Goal: Task Accomplishment & Management: Complete application form

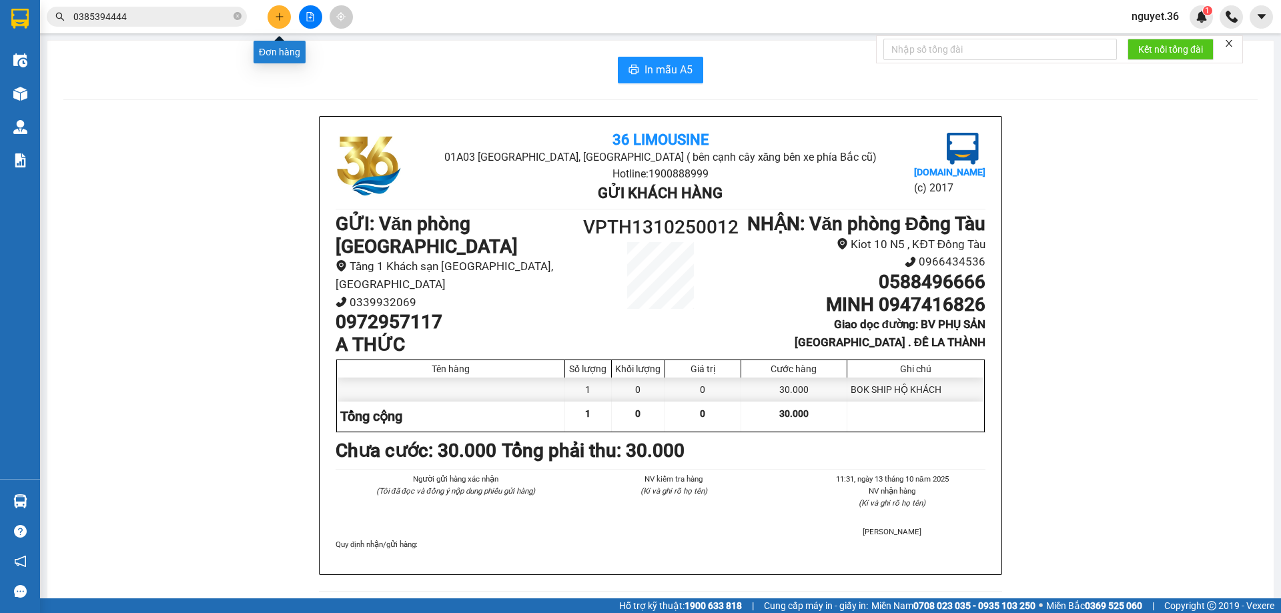
click at [289, 20] on button at bounding box center [279, 16] width 23 height 23
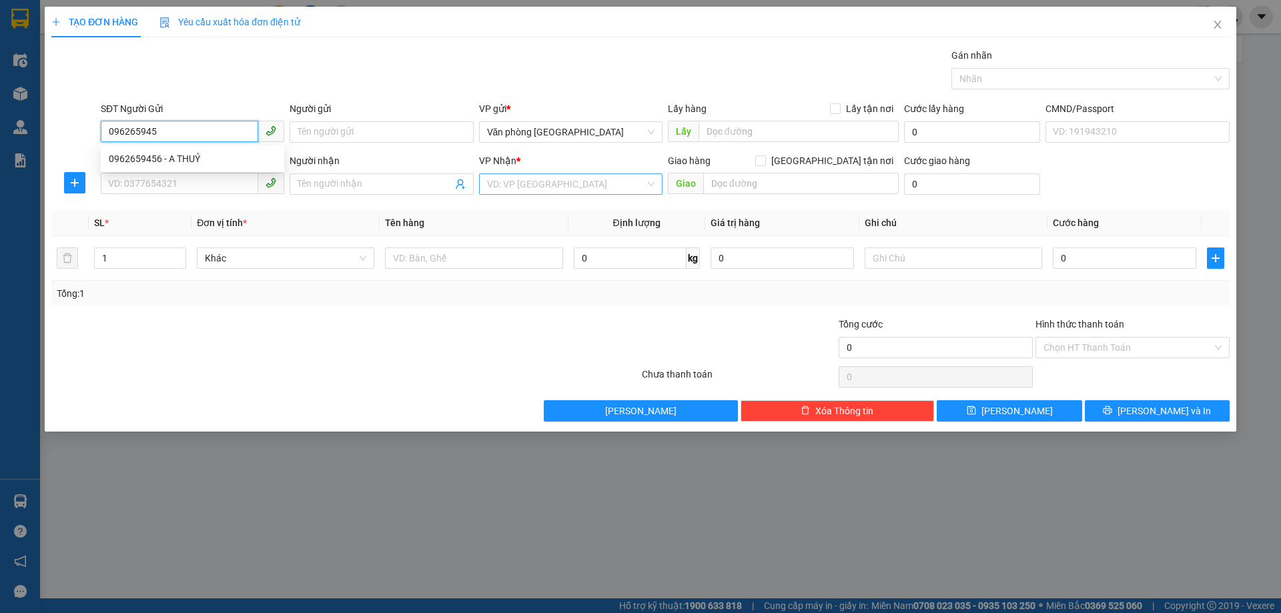
type input "0962659456"
click at [244, 154] on div "0962659456 - A THUỶ" at bounding box center [193, 159] width 168 height 15
type input "A THUỶ"
type input "0962659456"
click at [214, 183] on input "SĐT Người Nhận" at bounding box center [180, 183] width 158 height 21
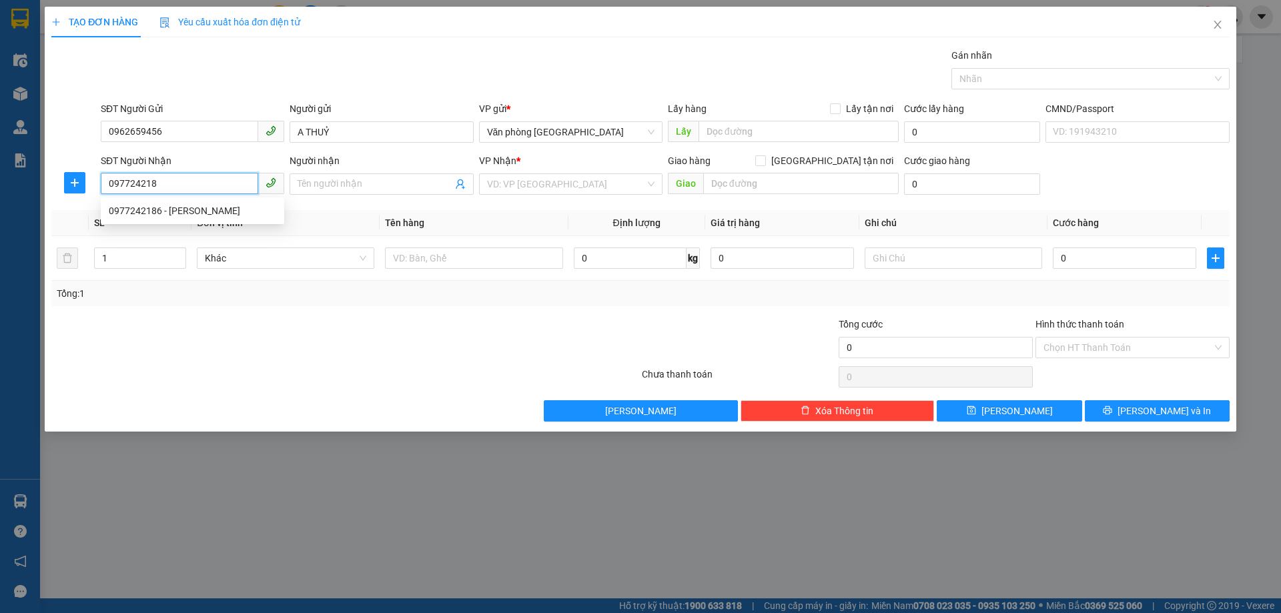
type input "0977242186"
click at [216, 212] on div "0977242186 - [PERSON_NAME]" at bounding box center [193, 211] width 168 height 15
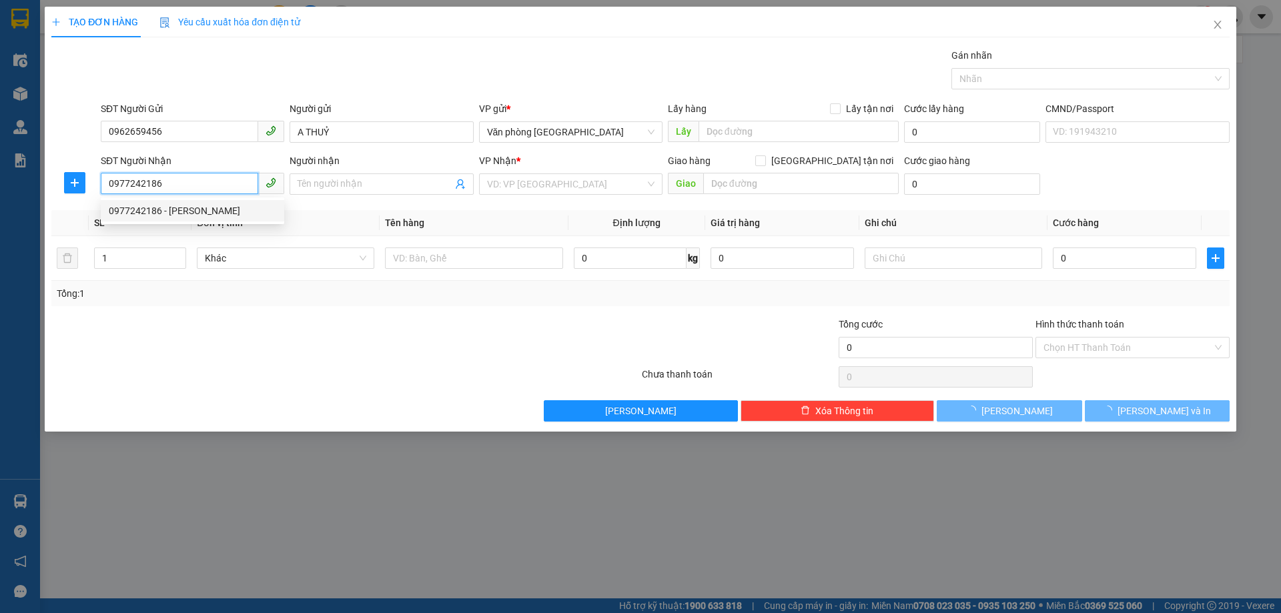
type input "[PERSON_NAME]"
type input "52A . NGÕ 159 PHÁO ĐÀI LÁNG"
type input "70.000"
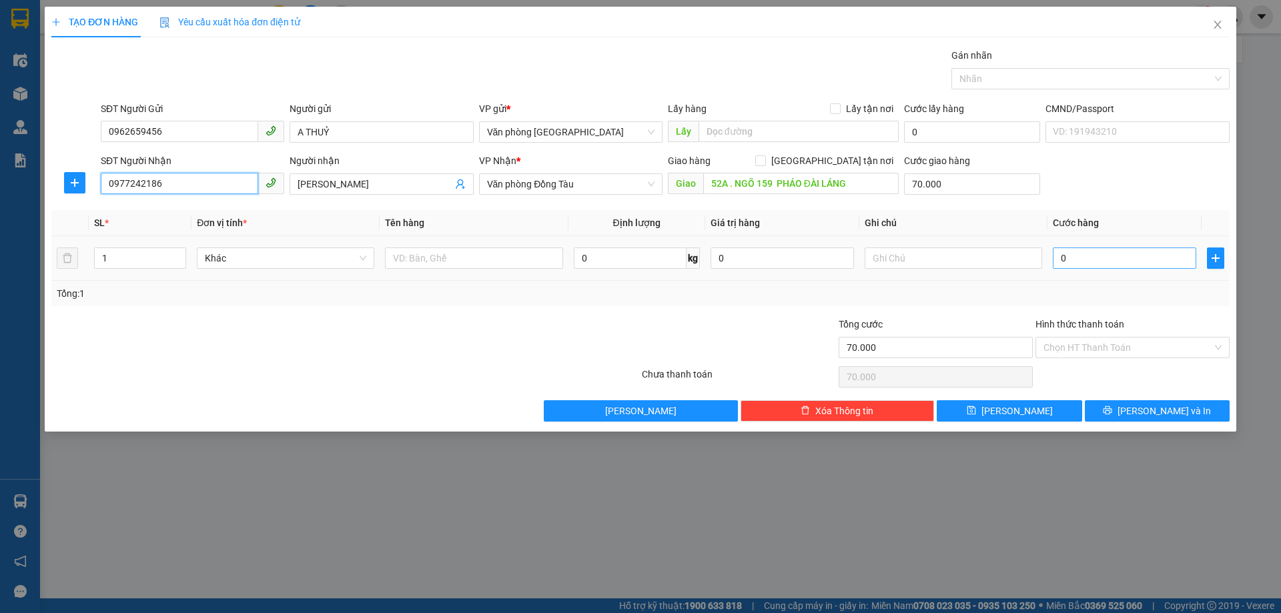
type input "0977242186"
click at [1118, 255] on input "0" at bounding box center [1124, 258] width 143 height 21
type input "3"
type input "70.003"
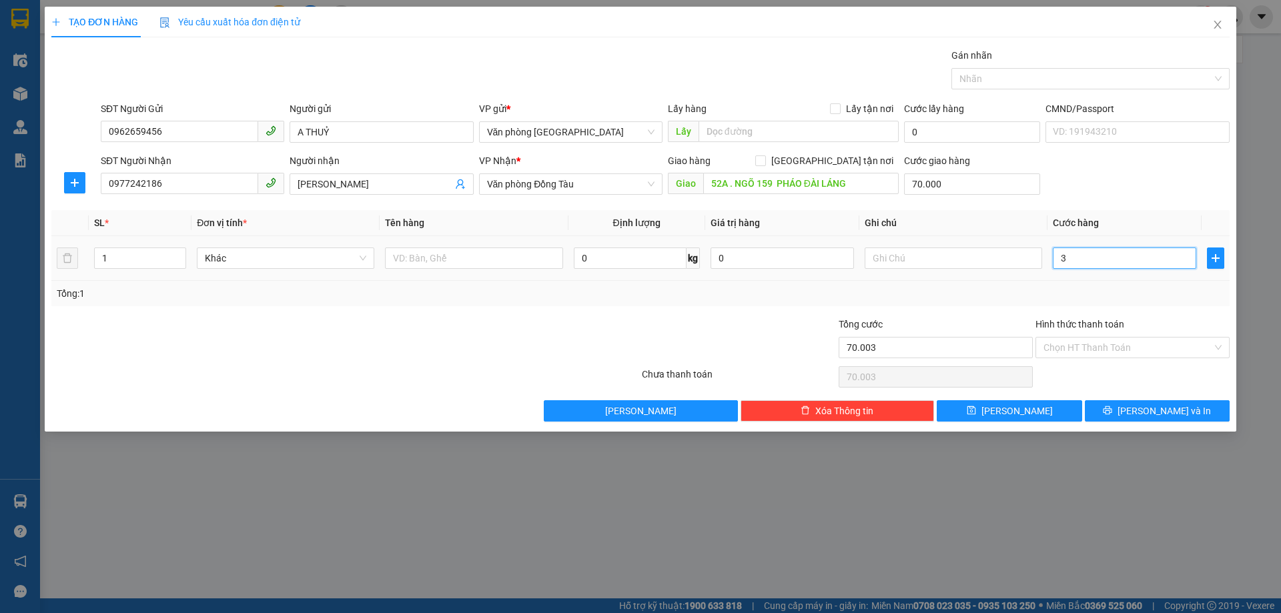
type input "30"
type input "70.030"
type input "300"
type input "70.300"
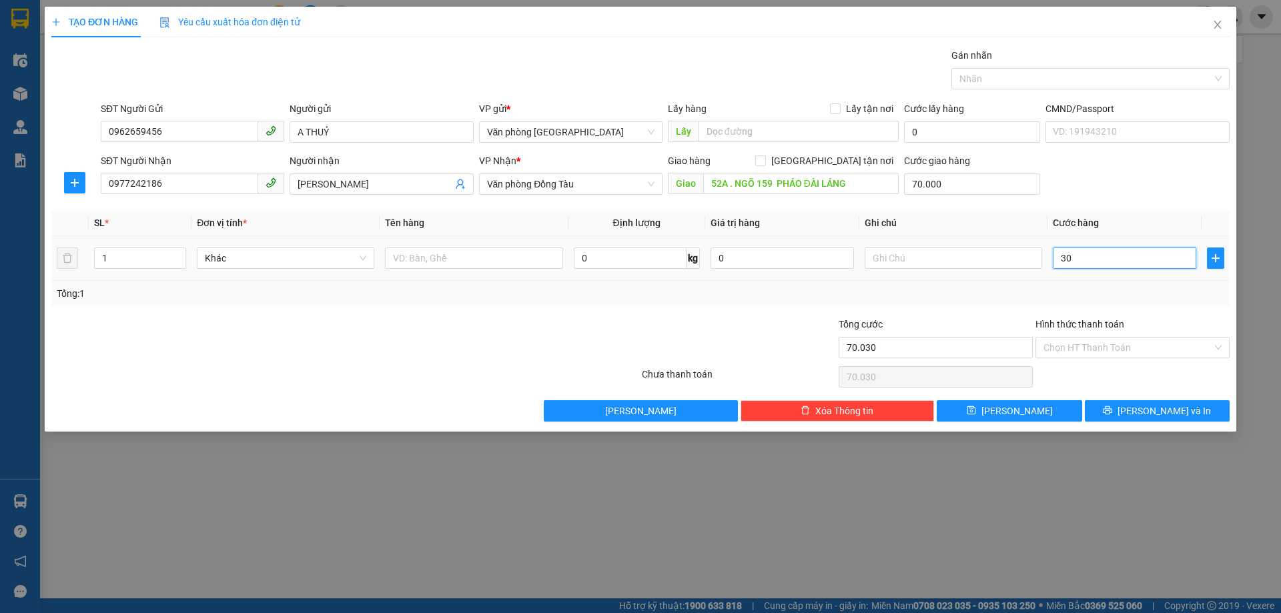
type input "70.300"
type input "3.000"
type input "73.000"
type input "30.000"
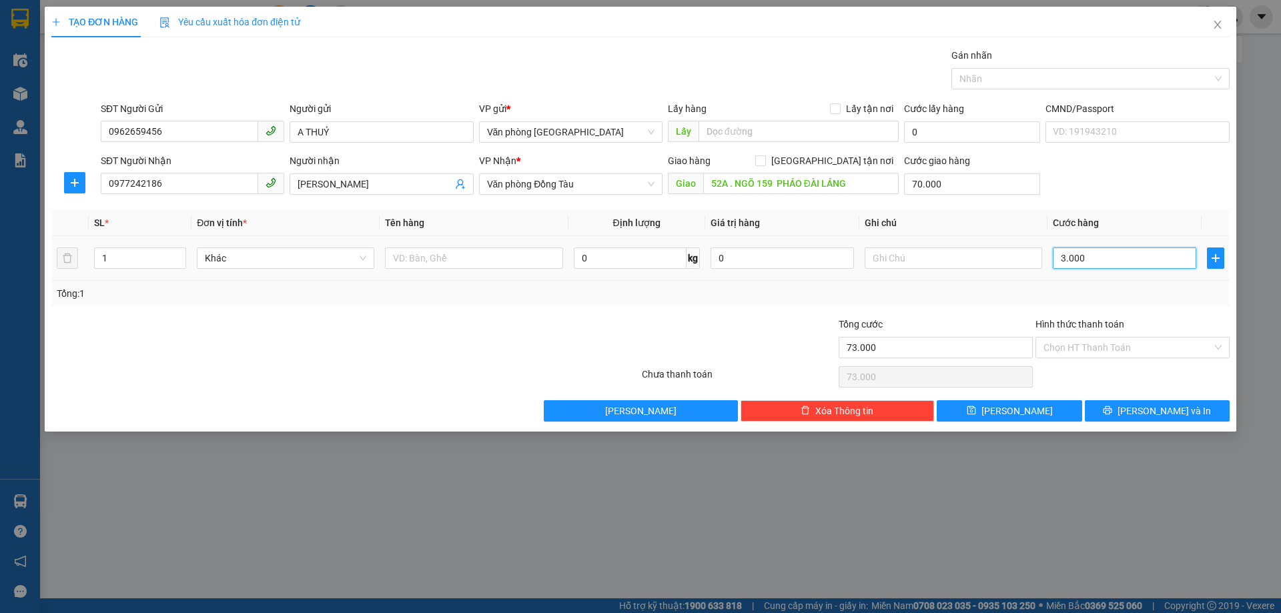
type input "100.000"
type input "30.000"
click at [1121, 345] on input "Hình thức thanh toán" at bounding box center [1128, 348] width 169 height 20
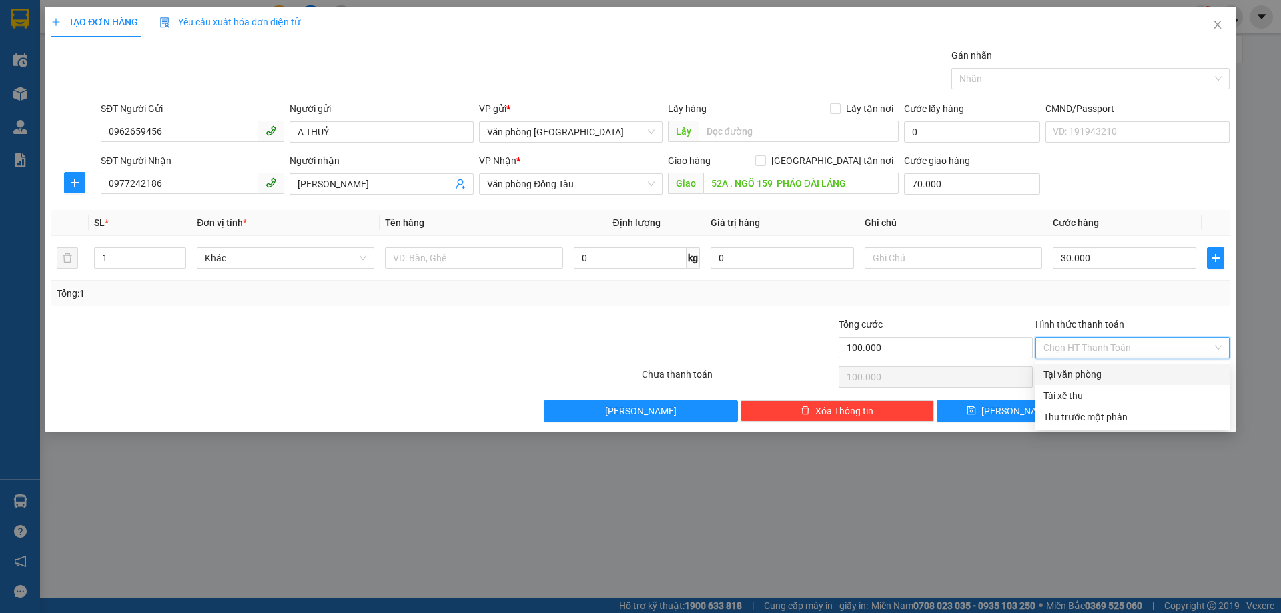
click at [1098, 374] on div "Tại văn phòng" at bounding box center [1133, 374] width 178 height 15
type input "0"
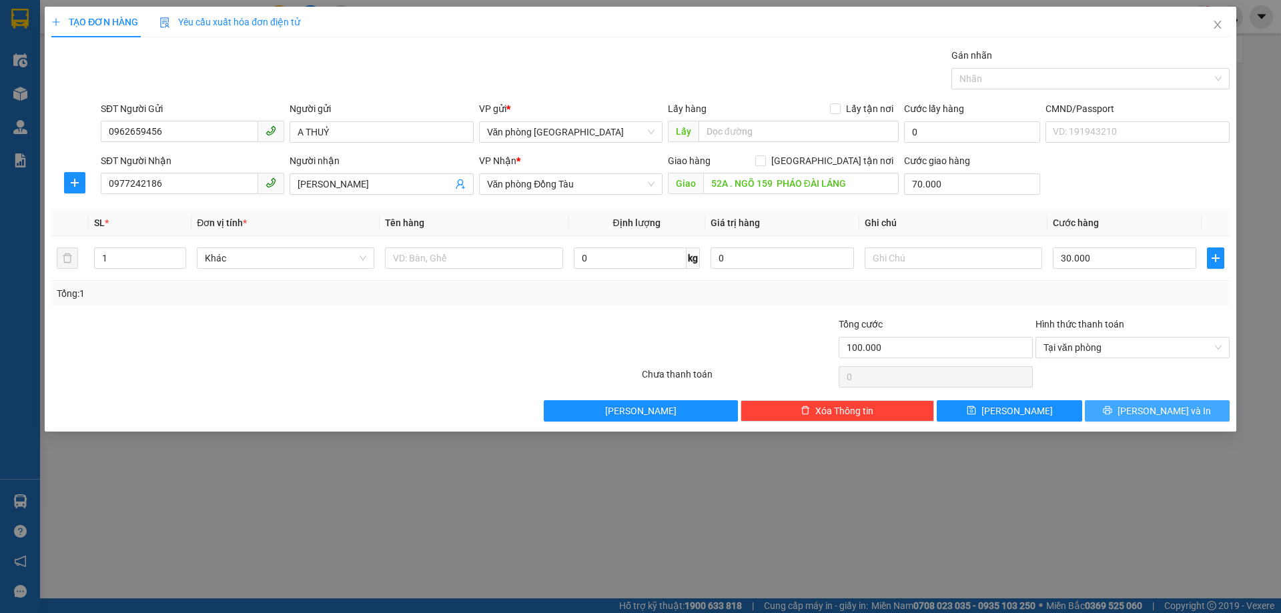
click at [1117, 406] on button "[PERSON_NAME] và In" at bounding box center [1157, 410] width 145 height 21
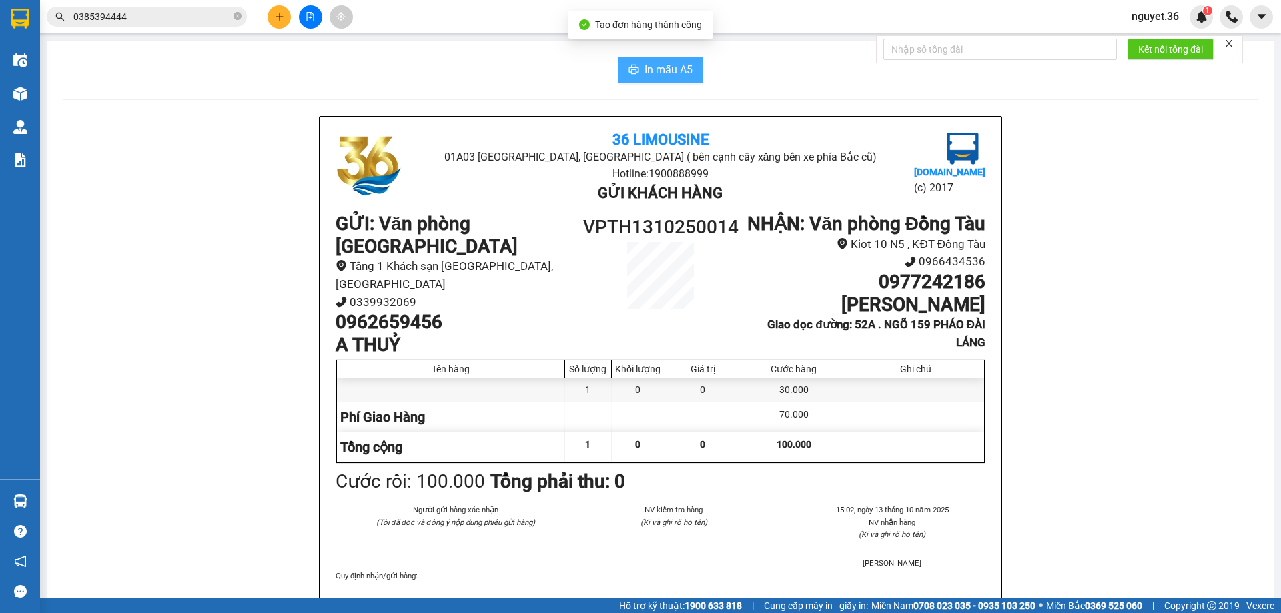
click at [635, 72] on button "In mẫu A5" at bounding box center [660, 70] width 85 height 27
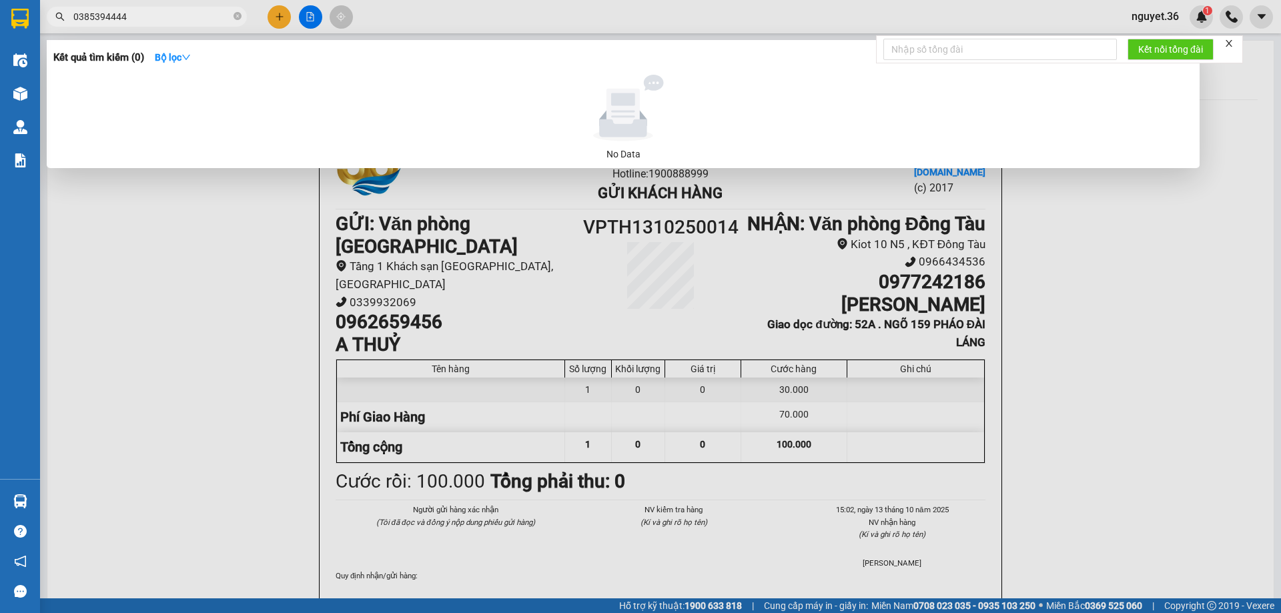
click at [194, 21] on input "0385394444" at bounding box center [152, 16] width 158 height 15
type input "0"
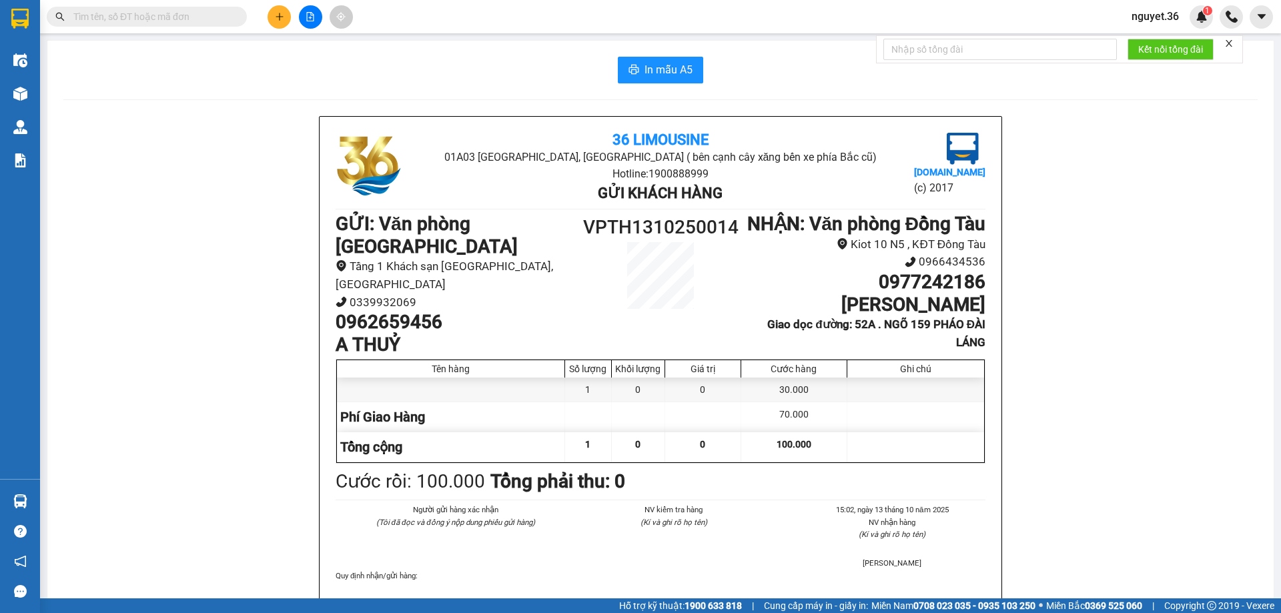
click at [276, 16] on icon "plus" at bounding box center [279, 16] width 9 height 9
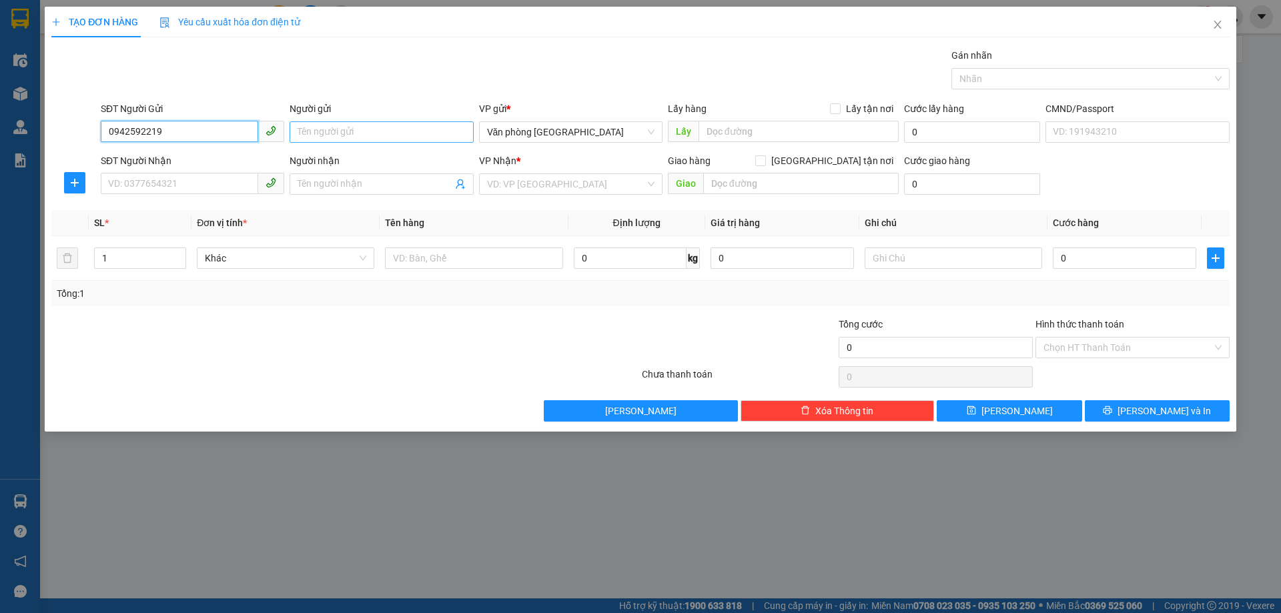
type input "0942592219"
click at [328, 138] on input "Người gửi" at bounding box center [382, 131] width 184 height 21
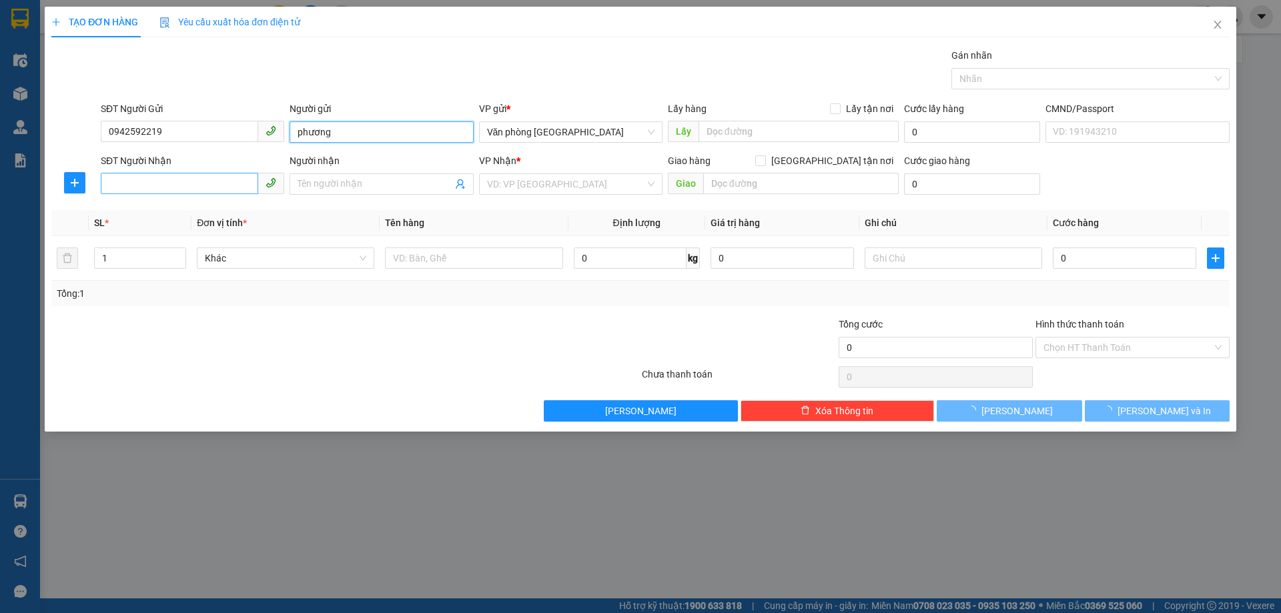
type input "phương"
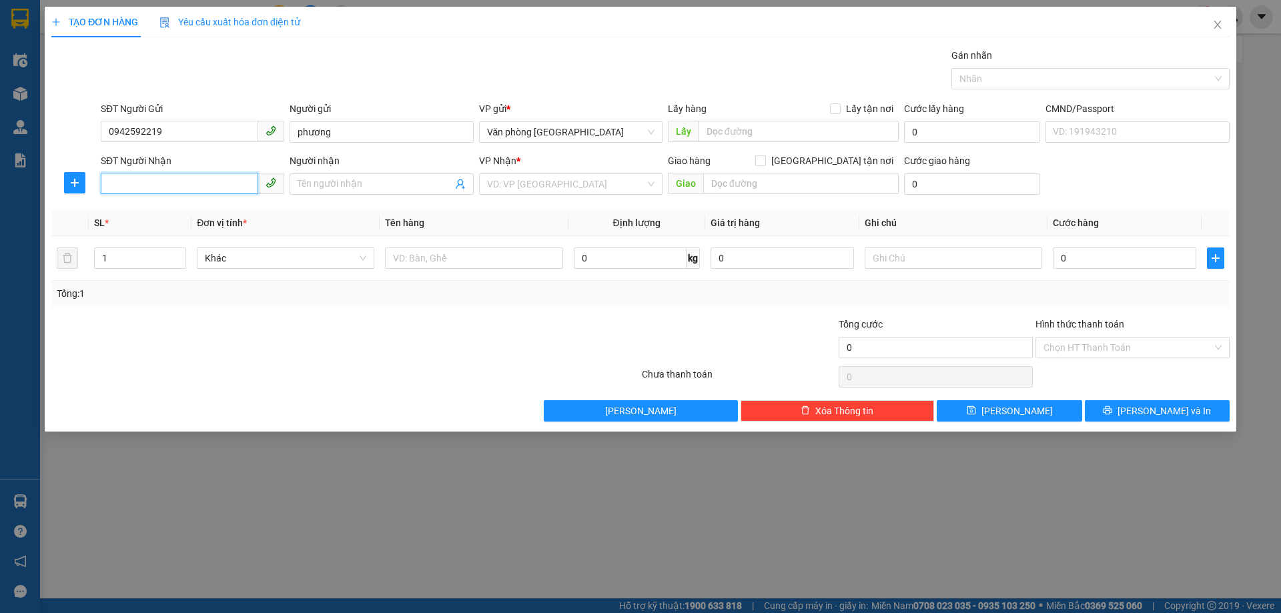
click at [219, 186] on input "SĐT Người Nhận" at bounding box center [180, 183] width 158 height 21
type input "0967866620"
click at [366, 189] on input "Người nhận" at bounding box center [375, 184] width 154 height 15
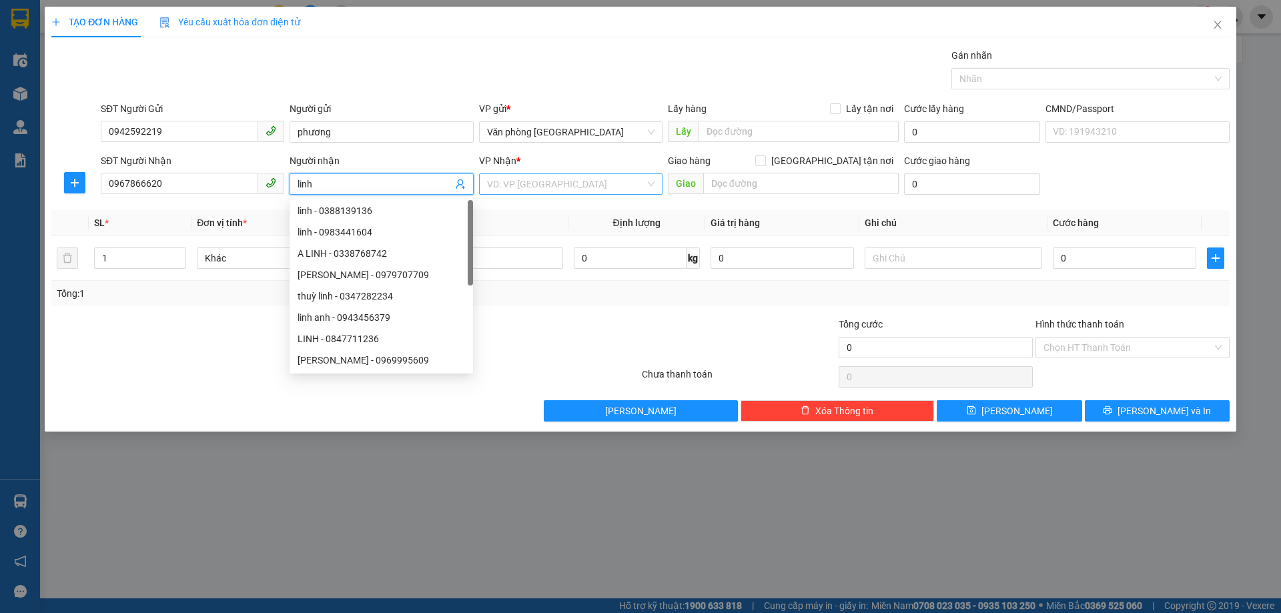
type input "linh"
click at [510, 188] on input "search" at bounding box center [566, 184] width 158 height 20
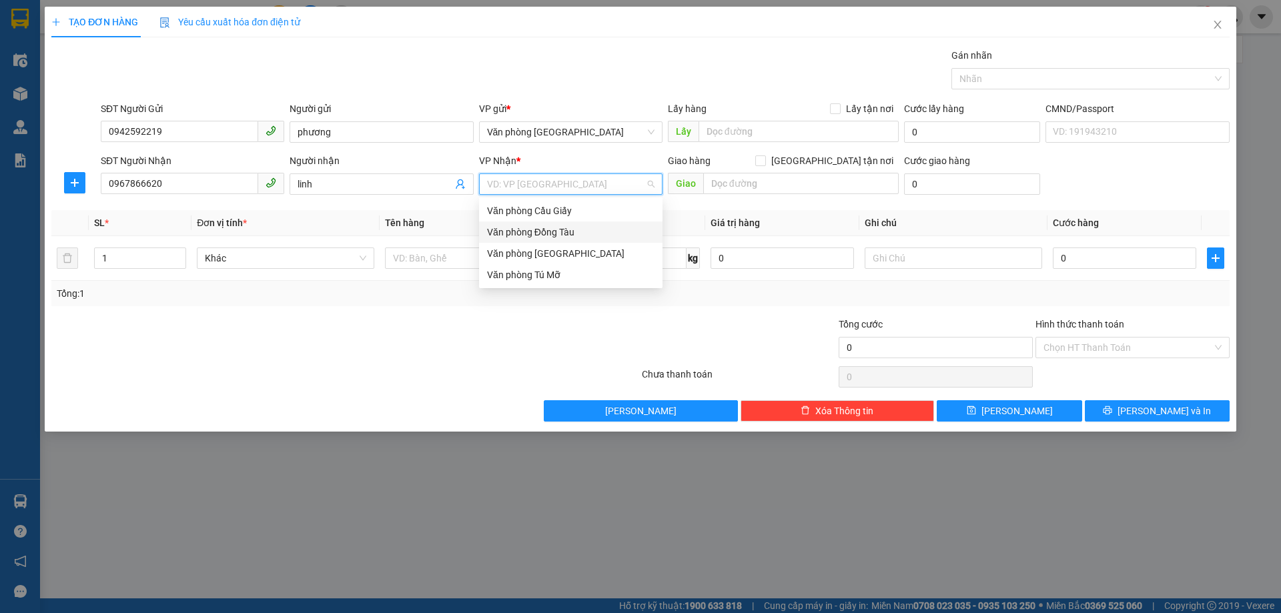
drag, startPoint x: 563, startPoint y: 234, endPoint x: 694, endPoint y: 233, distance: 131.5
click at [563, 233] on div "Văn phòng Đồng Tàu" at bounding box center [571, 232] width 168 height 15
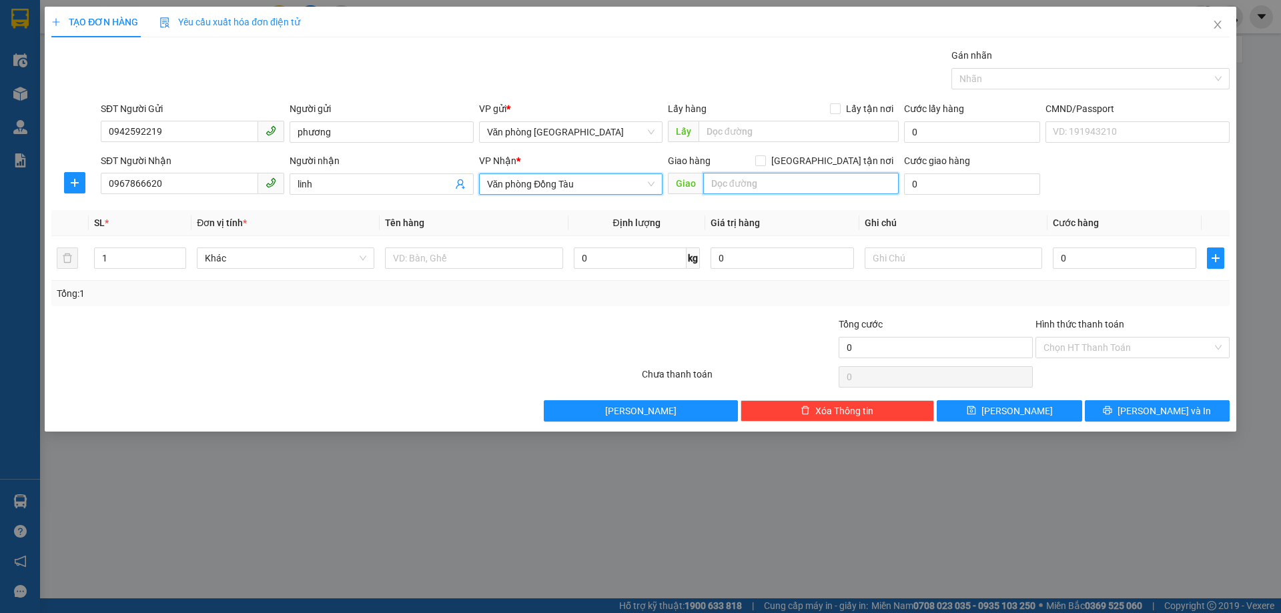
click at [759, 185] on input "text" at bounding box center [801, 183] width 196 height 21
type input "619 [PERSON_NAME] . [PERSON_NAME]"
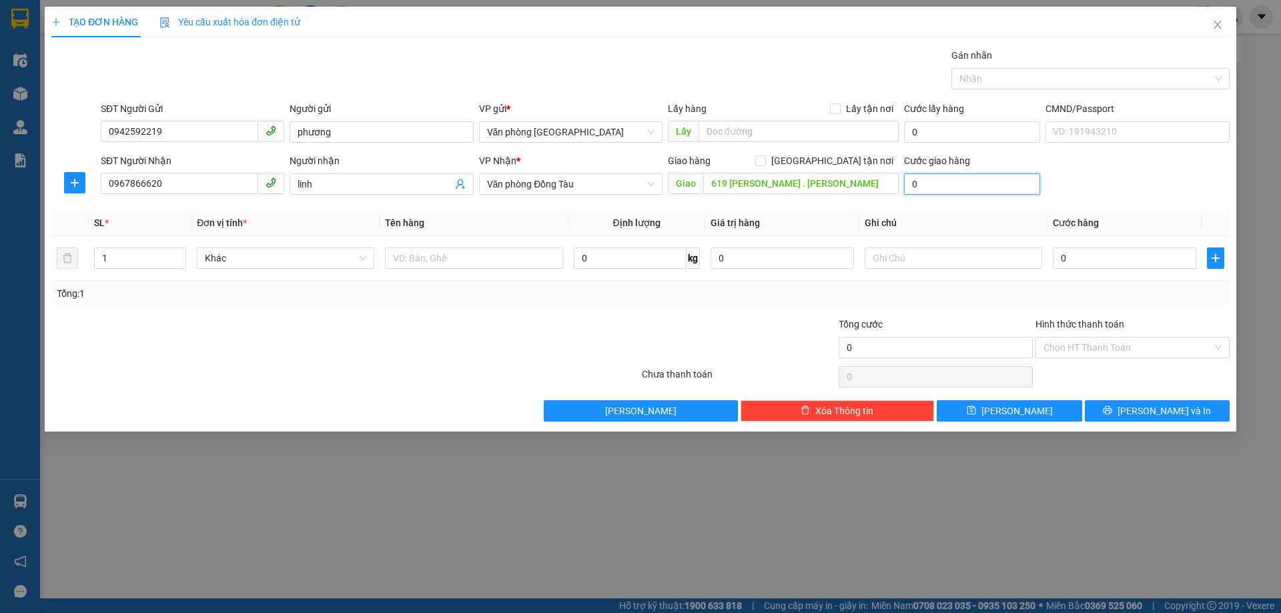
click at [966, 186] on input "0" at bounding box center [972, 184] width 136 height 21
type input "9"
type input "90"
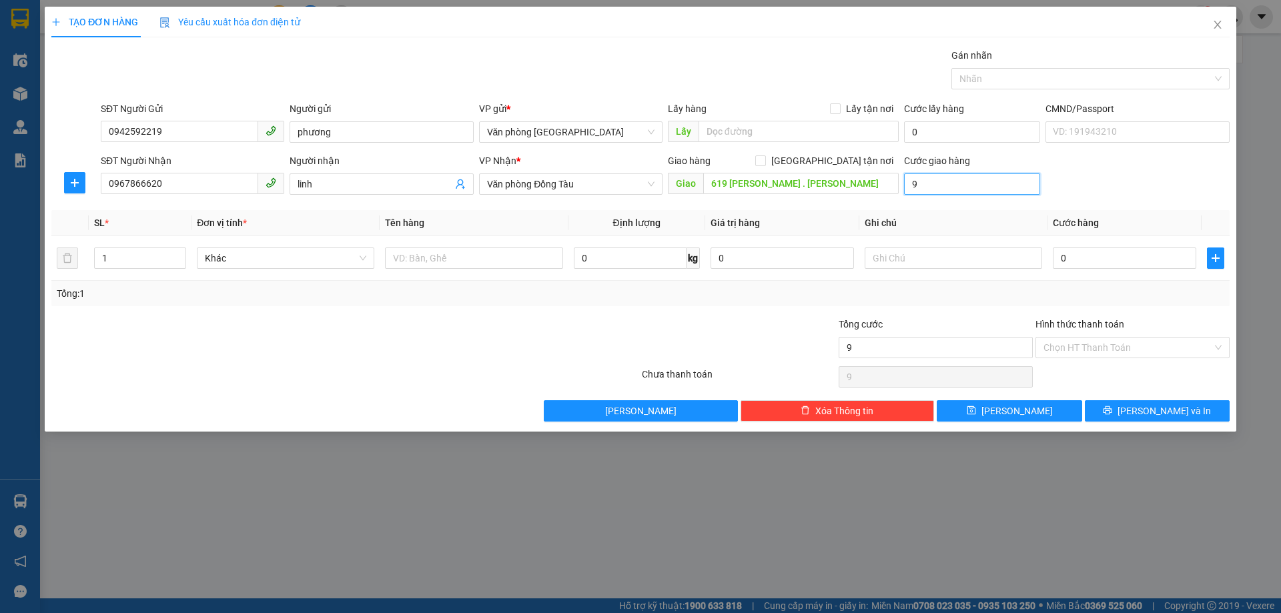
type input "90"
type input "900"
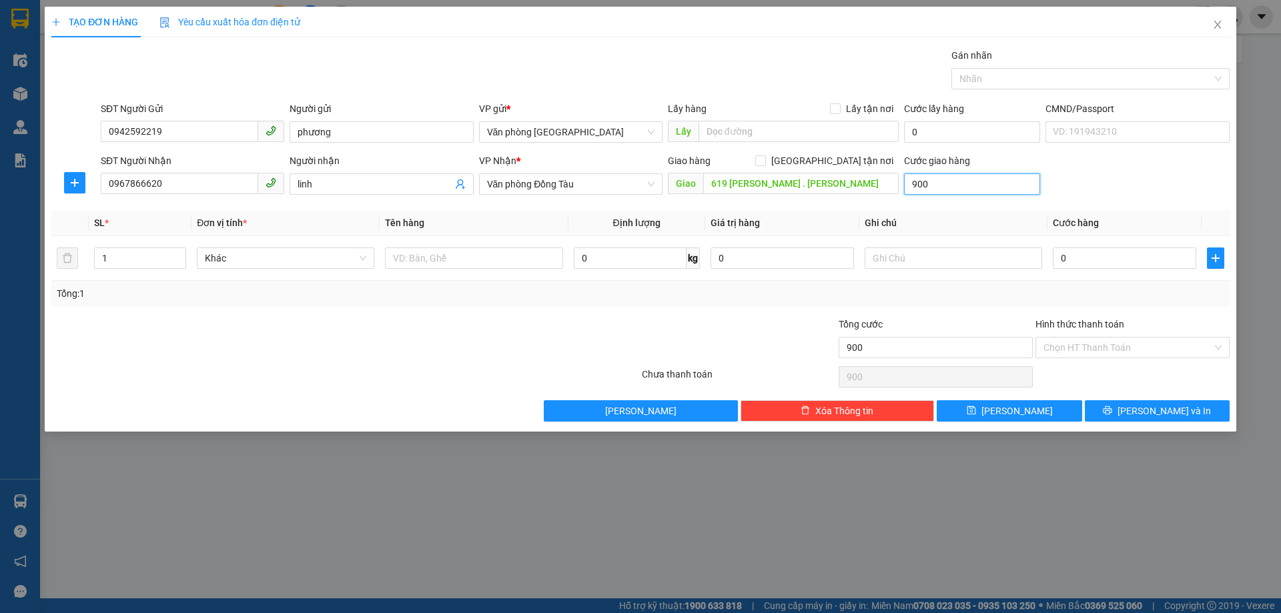
type input "9.000"
type input "90.000"
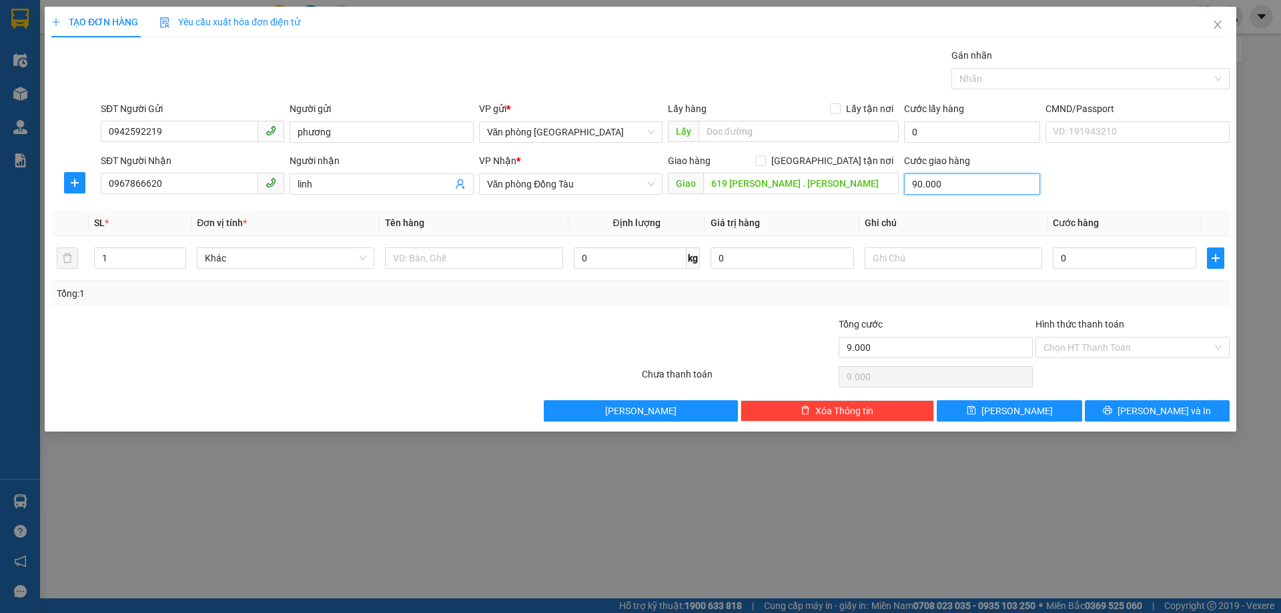
type input "90.000"
click at [1101, 259] on input "0" at bounding box center [1124, 258] width 143 height 21
type input "3"
type input "90.003"
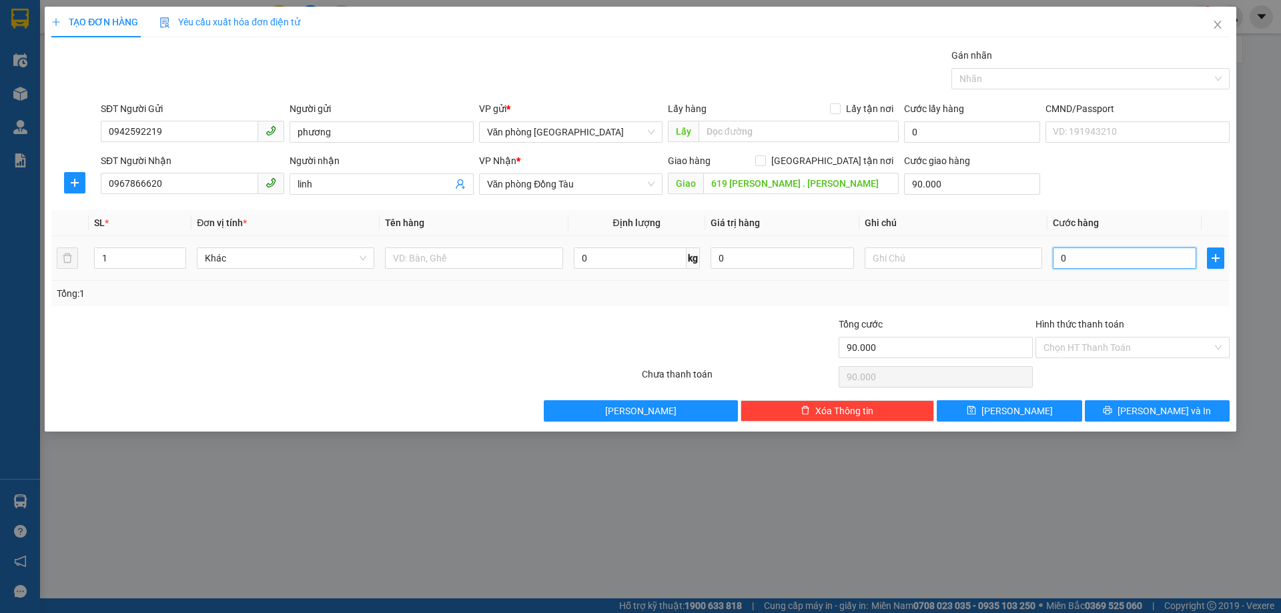
type input "90.003"
type input "30"
type input "90.030"
type input "300"
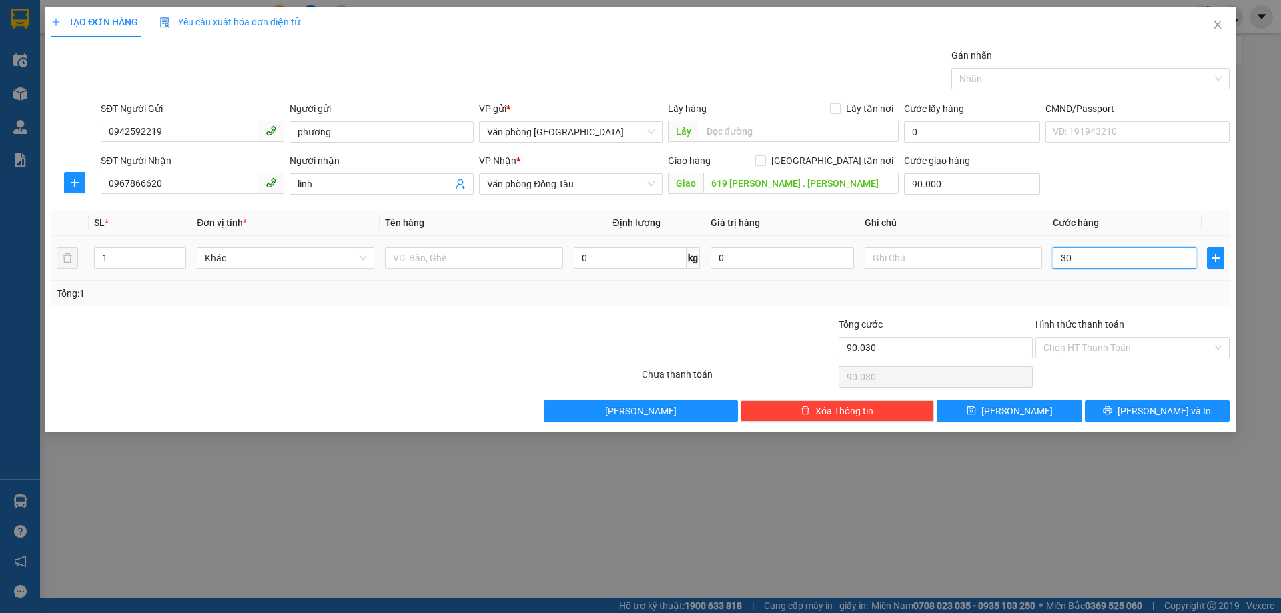
type input "90.300"
type input "3.000"
type input "93.000"
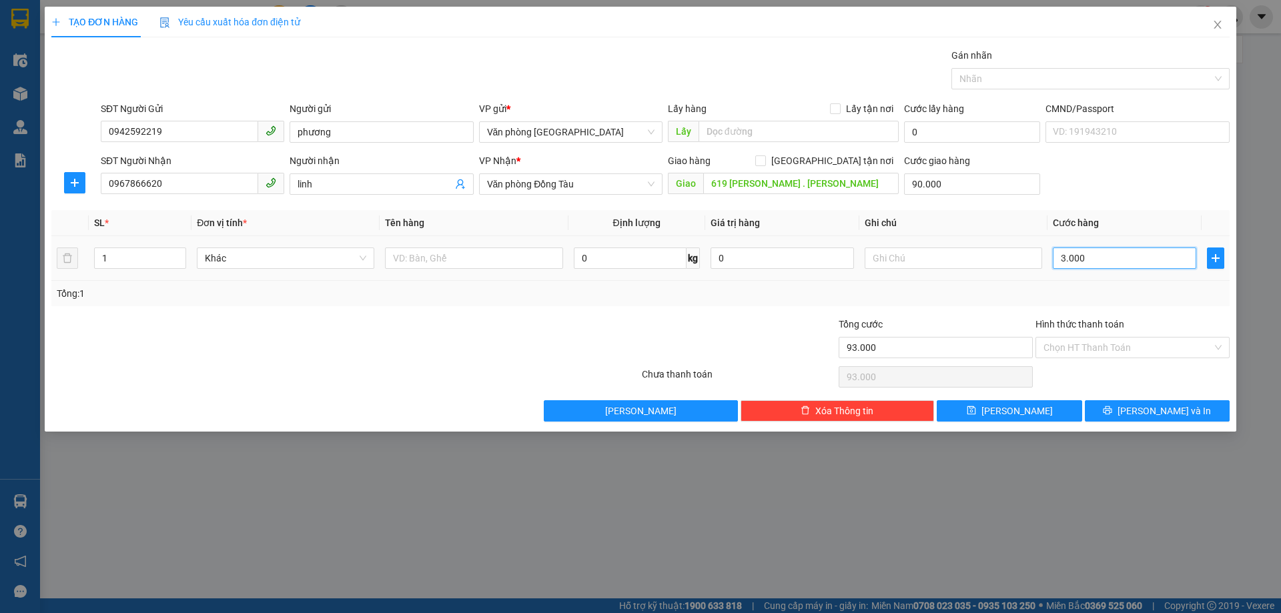
type input "30.000"
type input "120.000"
type input "30.000"
click at [1112, 346] on input "Hình thức thanh toán" at bounding box center [1128, 348] width 169 height 20
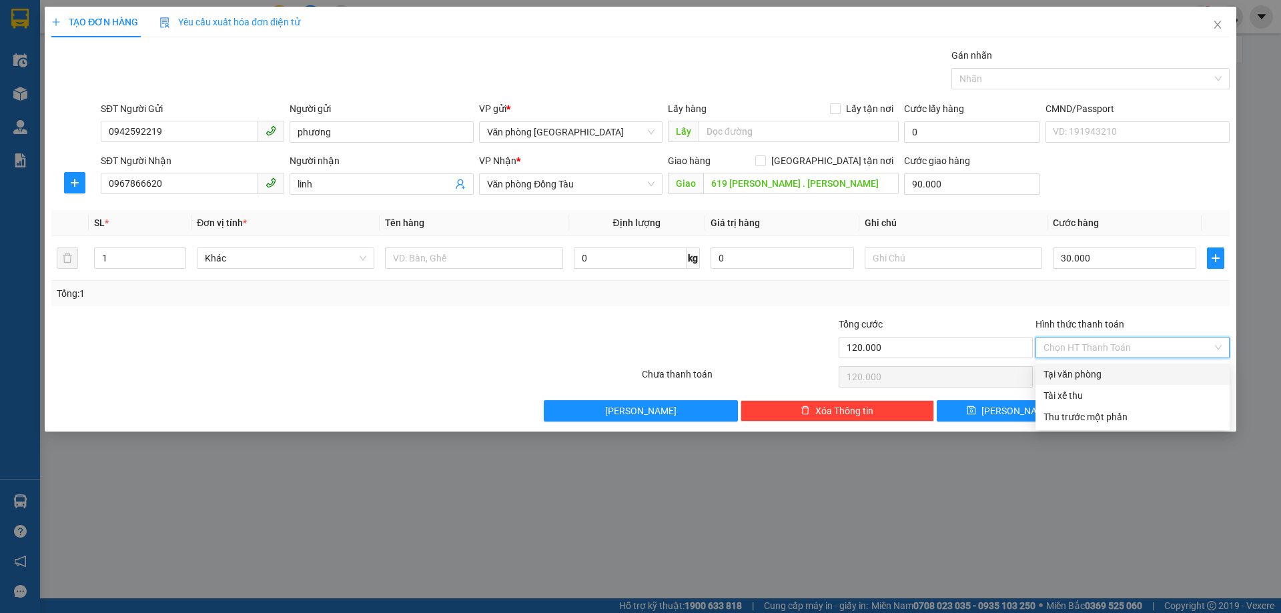
click at [1105, 372] on div "Tại văn phòng" at bounding box center [1133, 374] width 178 height 15
type input "0"
click at [1145, 413] on button "[PERSON_NAME] và In" at bounding box center [1157, 410] width 145 height 21
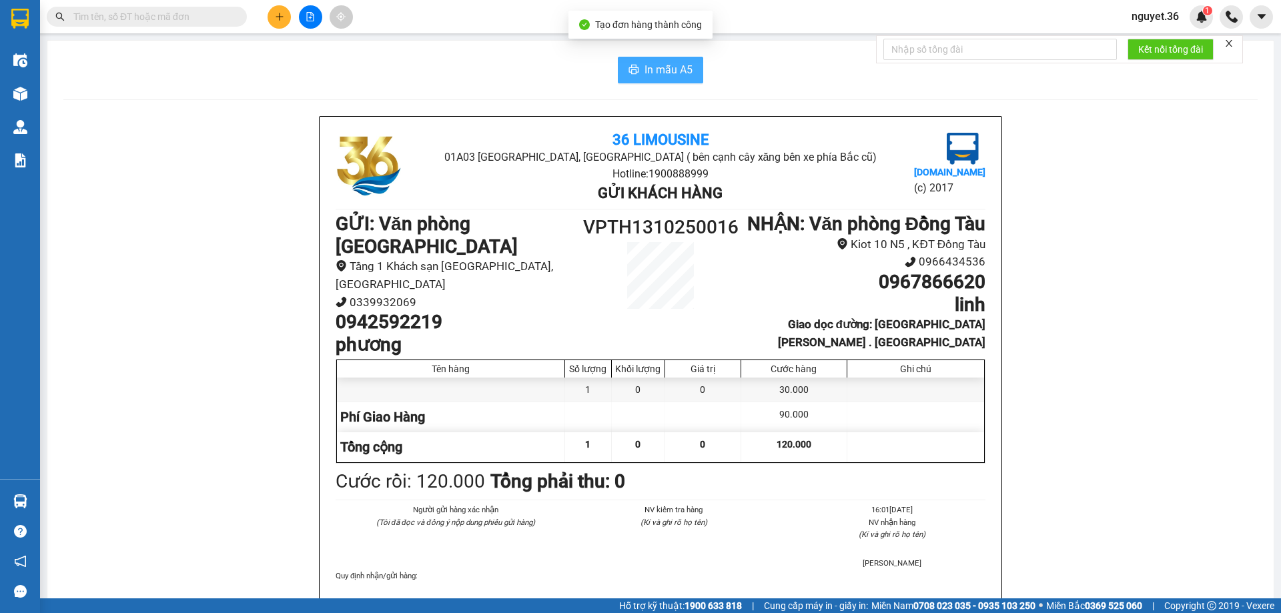
click at [638, 66] on button "In mẫu A5" at bounding box center [660, 70] width 85 height 27
